Goal: Task Accomplishment & Management: Manage account settings

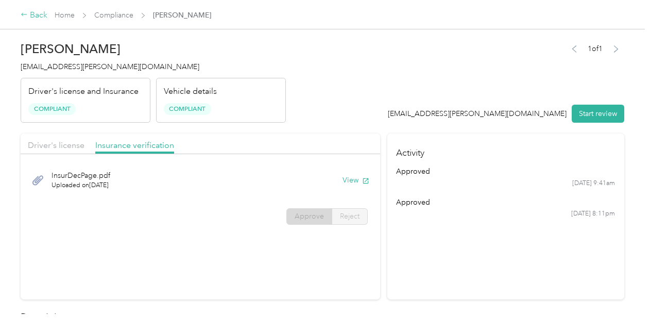
click at [36, 9] on div "Back" at bounding box center [34, 15] width 27 height 12
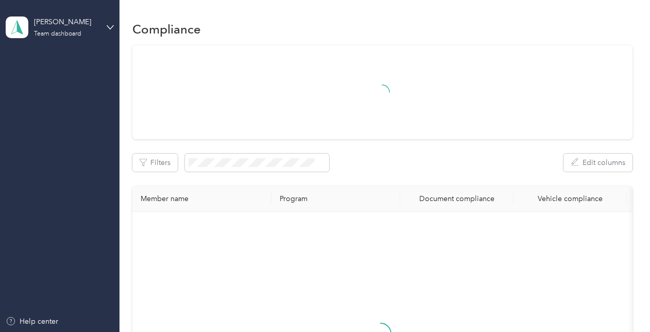
click at [36, 15] on div "[PERSON_NAME] Team dashboard" at bounding box center [60, 27] width 108 height 36
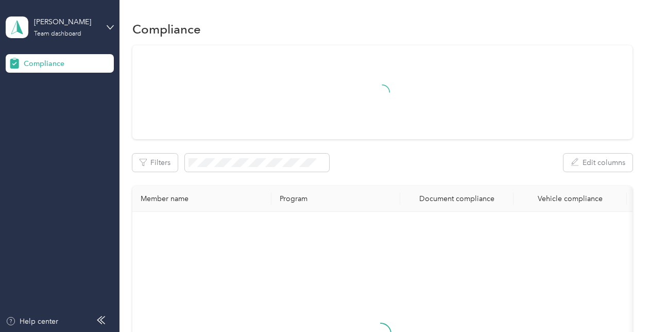
click at [64, 105] on div "Log out" at bounding box center [143, 108] width 261 height 18
